Goal: Information Seeking & Learning: Learn about a topic

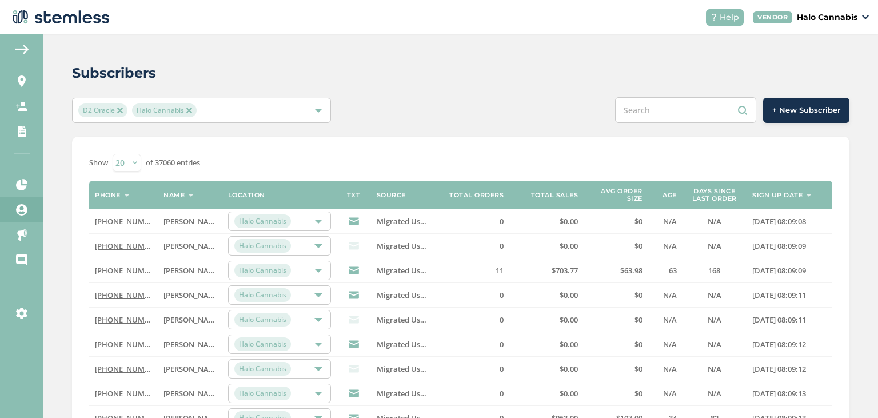
scroll to position [91, 0]
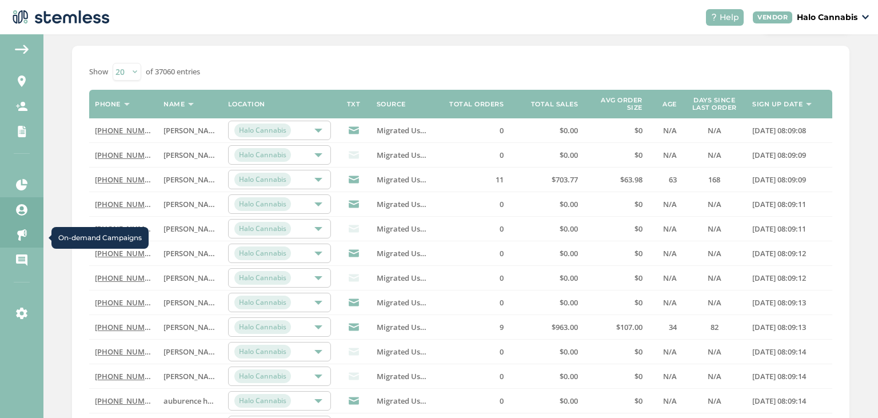
click at [23, 238] on icon at bounding box center [21, 234] width 11 height 11
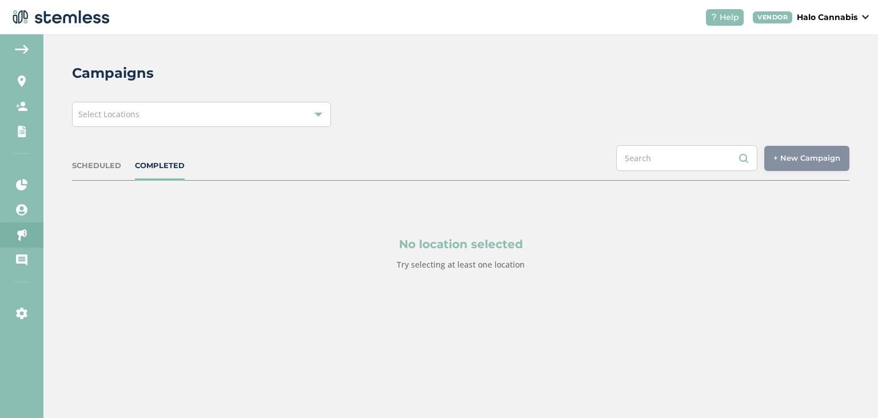
click at [125, 123] on div "Select Locations" at bounding box center [201, 114] width 259 height 25
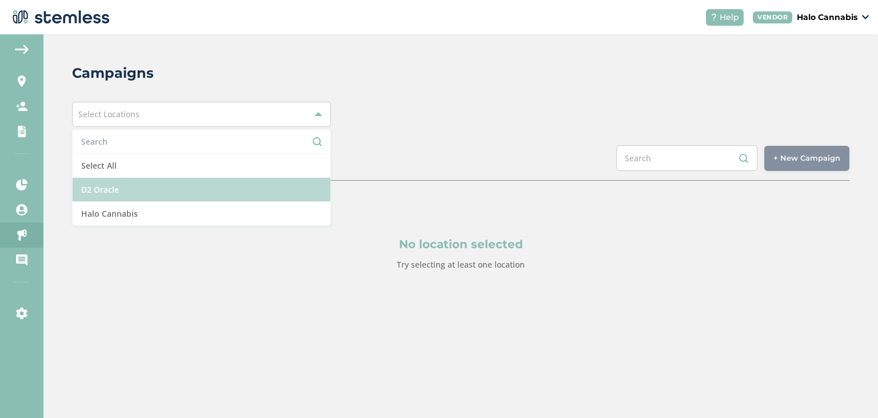
click at [126, 189] on li "D2 Oracle" at bounding box center [202, 190] width 258 height 24
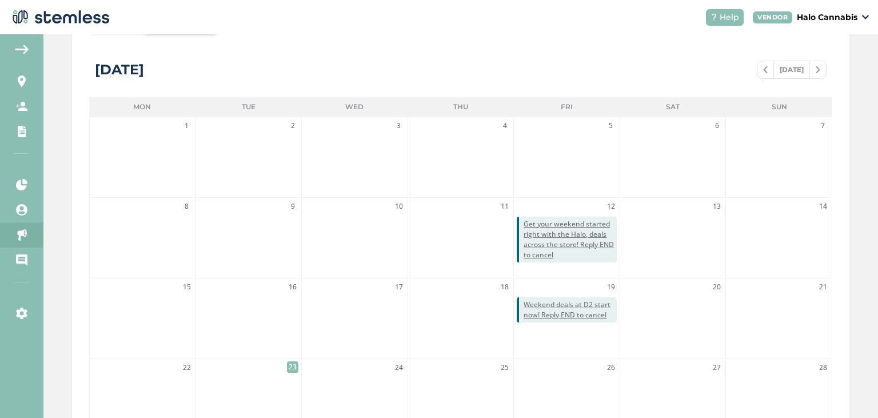
scroll to position [213, 0]
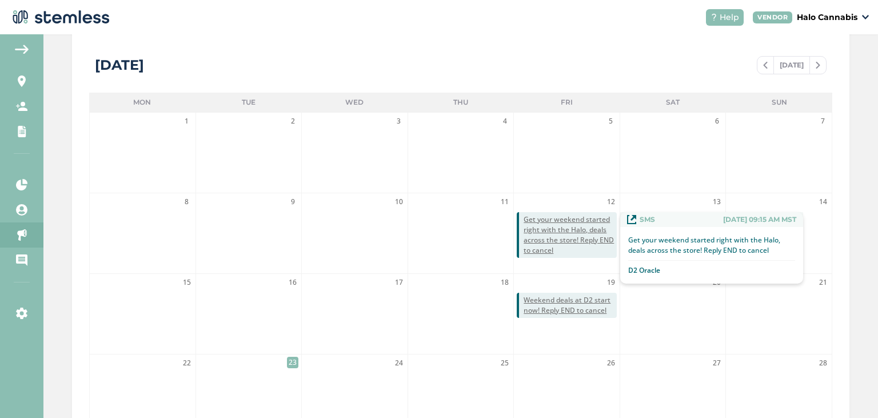
click at [570, 238] on span "Get your weekend started right with the Halo, deals across the store! Reply END…" at bounding box center [569, 234] width 93 height 41
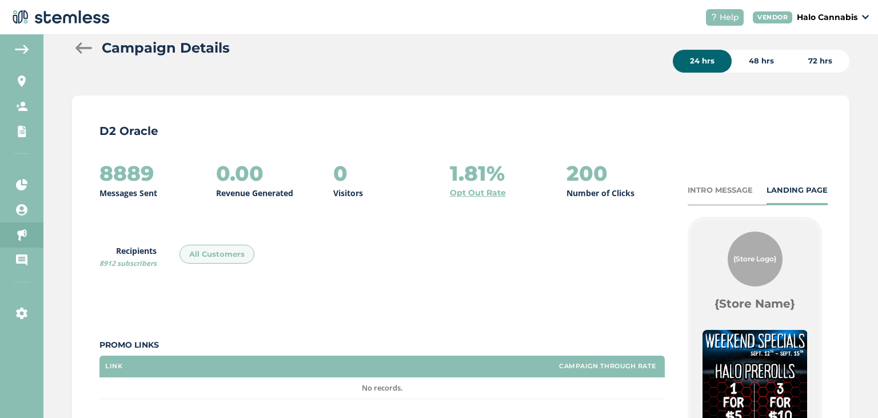
scroll to position [35, 0]
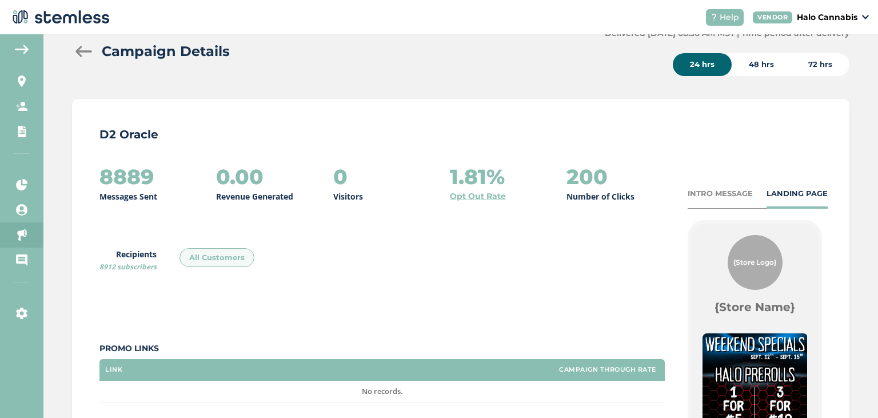
click at [86, 51] on div at bounding box center [83, 51] width 23 height 11
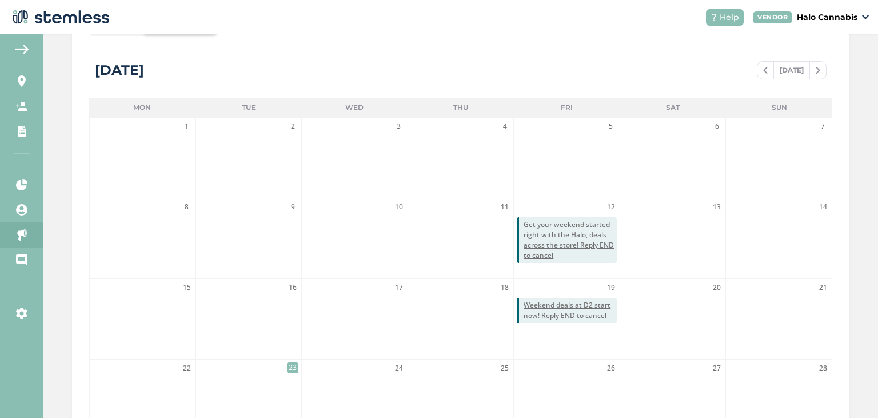
scroll to position [212, 0]
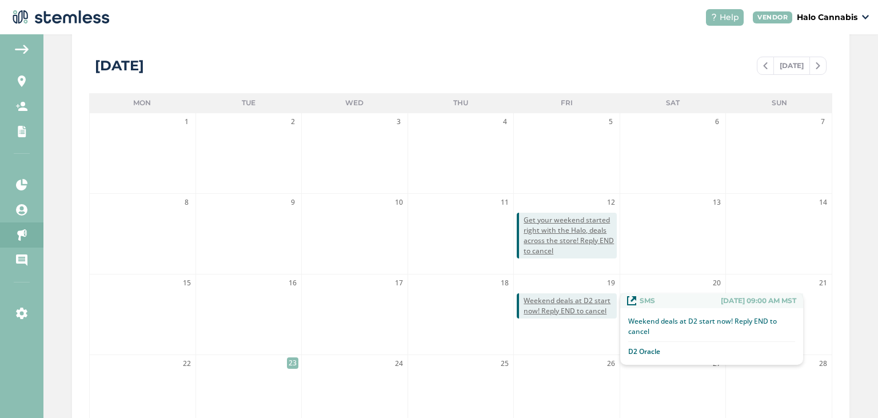
click at [544, 314] on span "Weekend deals at D2 start now! Reply END to cancel" at bounding box center [569, 305] width 93 height 21
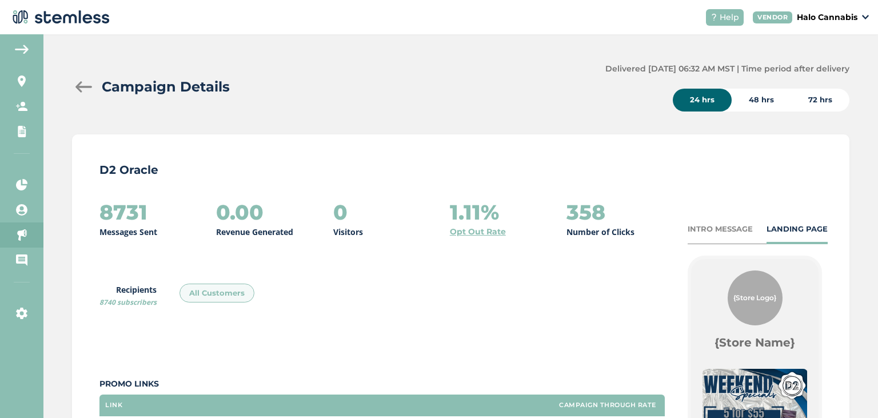
click at [88, 84] on div at bounding box center [83, 86] width 23 height 11
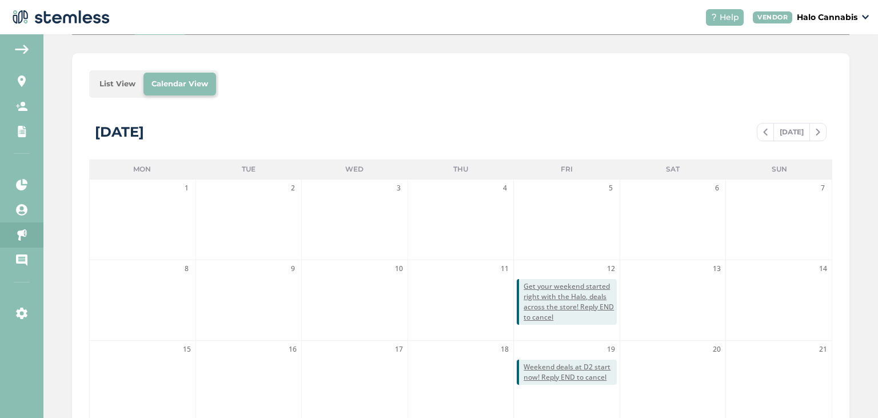
scroll to position [106, 0]
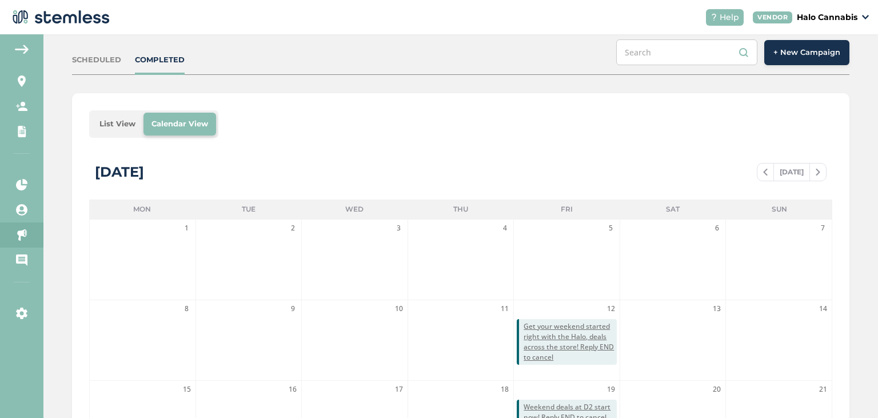
click at [769, 170] on span at bounding box center [765, 172] width 16 height 14
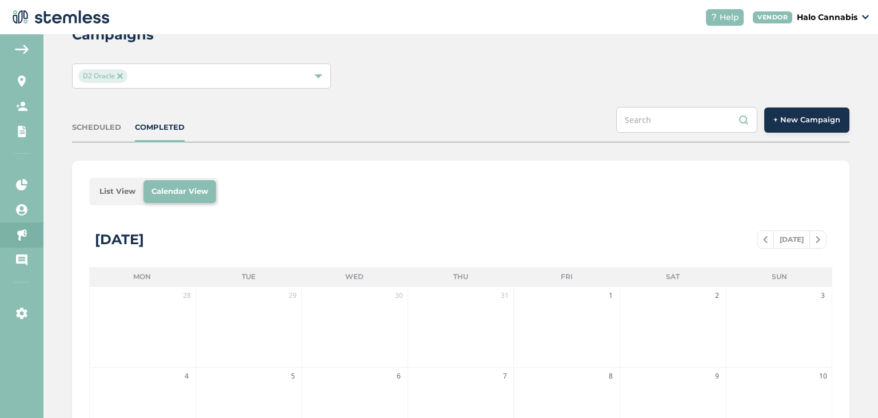
scroll to position [37, 0]
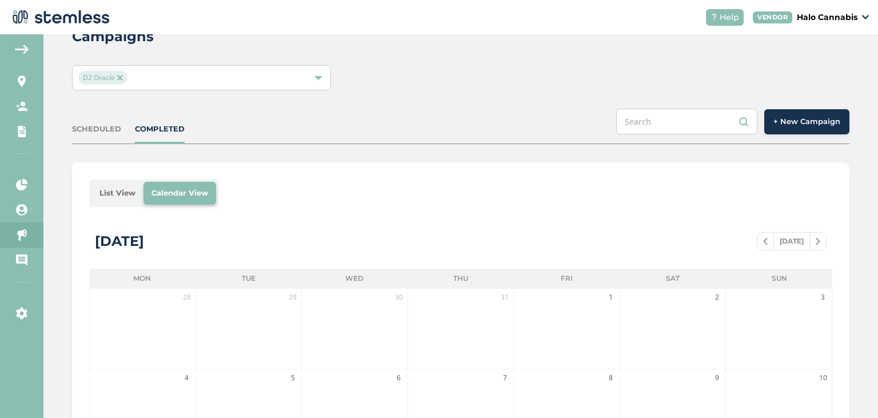
click at [311, 82] on div "D2 Oracle" at bounding box center [195, 78] width 235 height 14
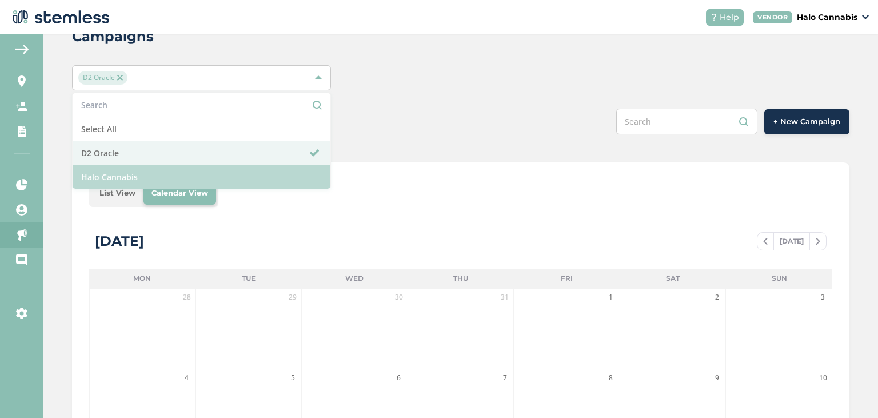
click at [216, 177] on li "Halo Cannabis" at bounding box center [202, 176] width 258 height 23
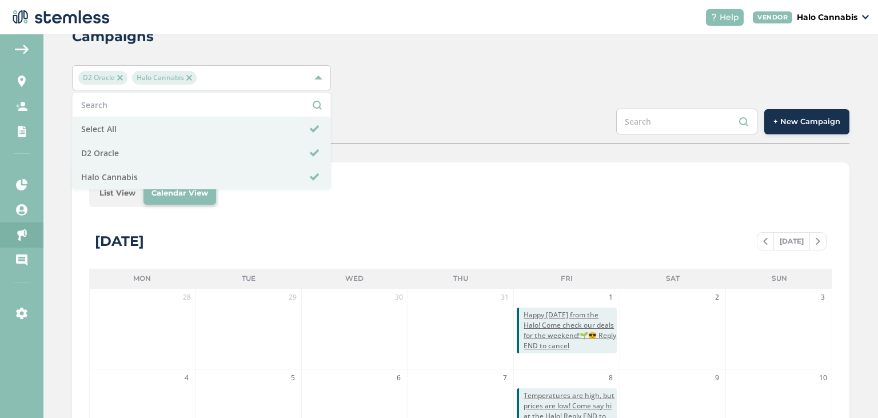
click at [117, 73] on span "D2 Oracle" at bounding box center [102, 78] width 49 height 14
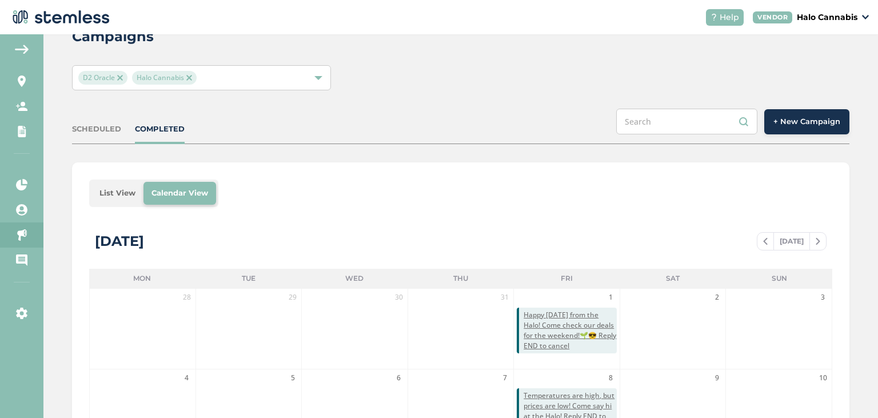
click at [121, 77] on img at bounding box center [120, 78] width 6 height 6
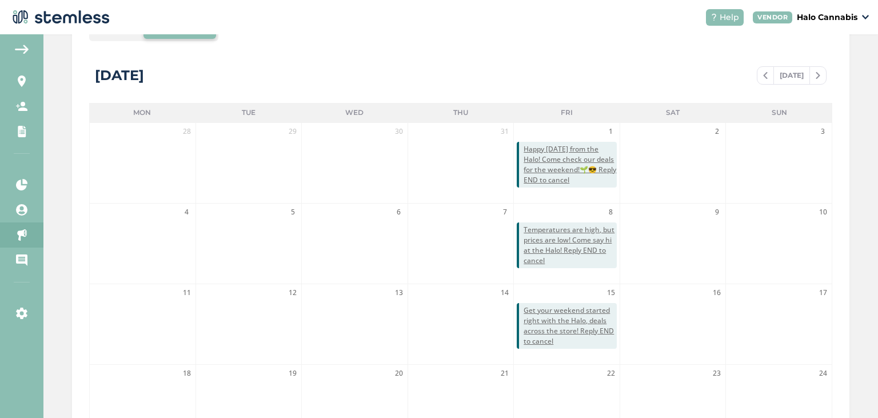
scroll to position [203, 0]
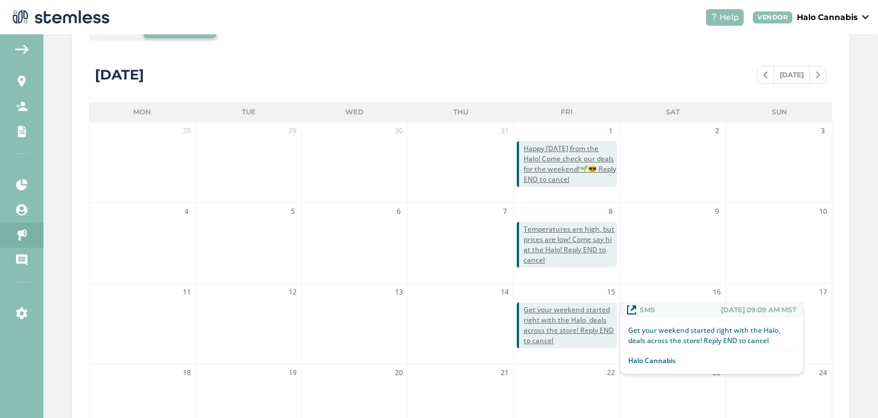
click at [529, 323] on span "Get your weekend started right with the Halo, deals across the store! Reply END…" at bounding box center [569, 325] width 93 height 41
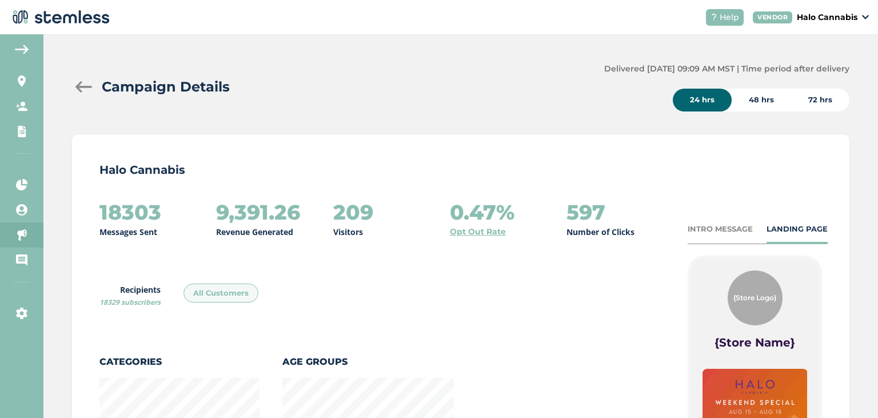
click at [86, 87] on div at bounding box center [83, 86] width 23 height 11
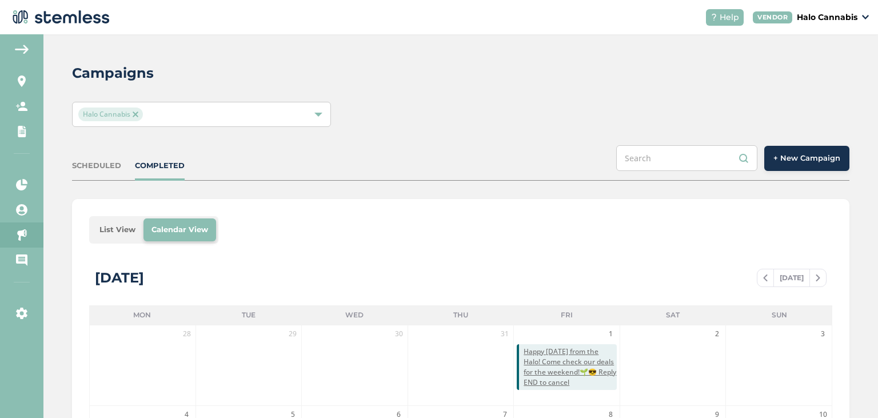
click at [134, 115] on img at bounding box center [136, 114] width 6 height 6
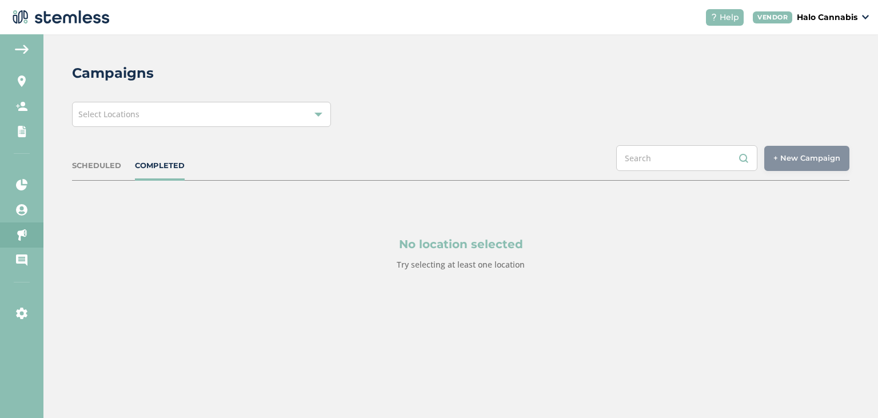
click at [162, 118] on div "Select Locations" at bounding box center [201, 114] width 259 height 25
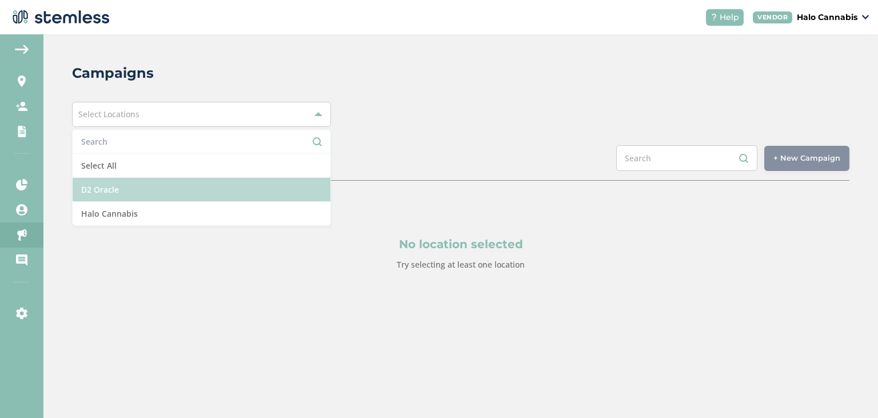
click at [125, 184] on li "D2 Oracle" at bounding box center [202, 190] width 258 height 24
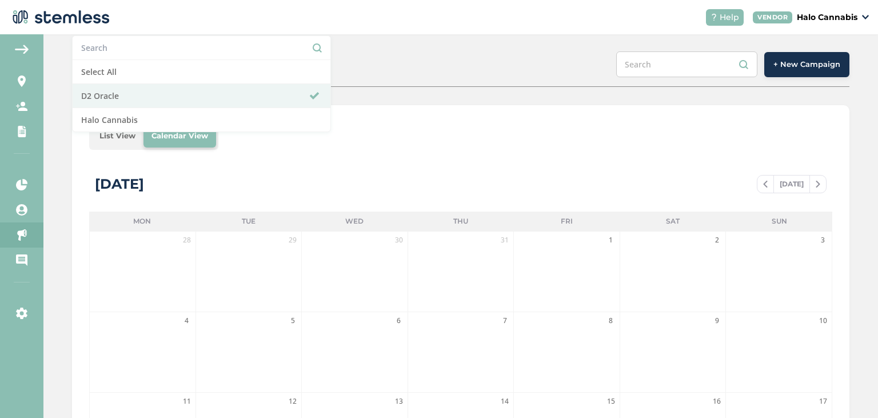
scroll to position [71, 0]
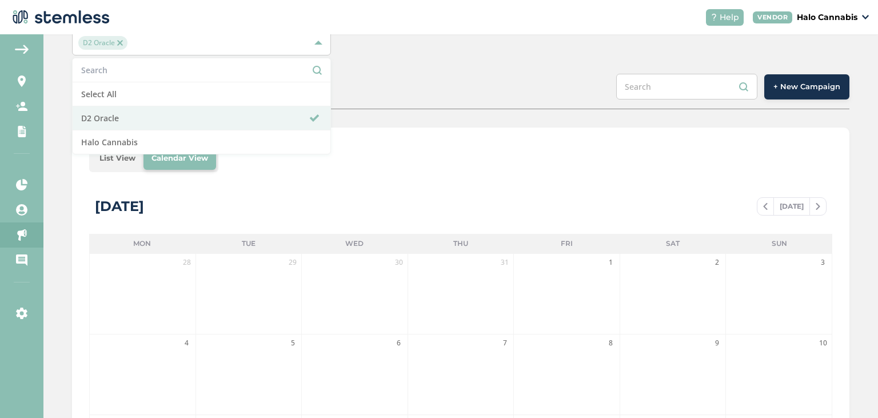
click at [816, 213] on div "[DATE]" at bounding box center [791, 206] width 70 height 18
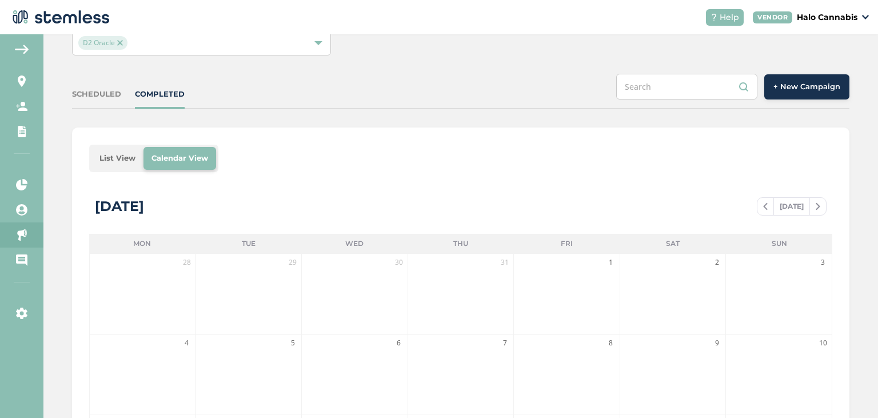
click at [820, 203] on span at bounding box center [818, 206] width 16 height 14
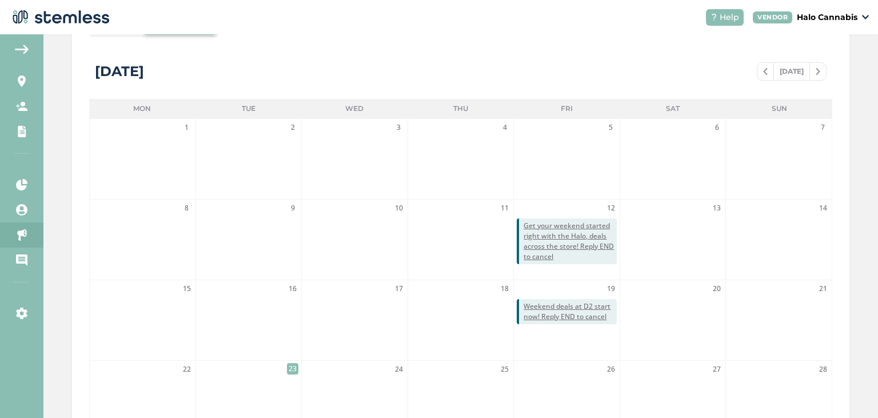
scroll to position [227, 0]
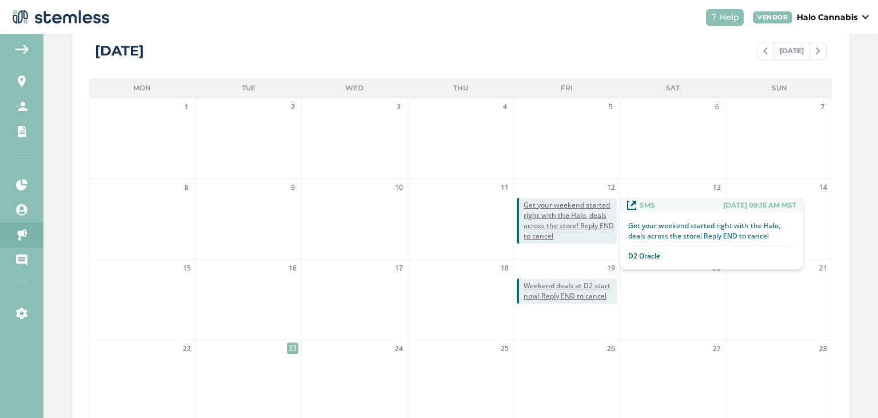
click at [538, 206] on span "Get your weekend started right with the Halo, deals across the store! Reply END…" at bounding box center [569, 220] width 93 height 41
